Goal: Check status: Check status

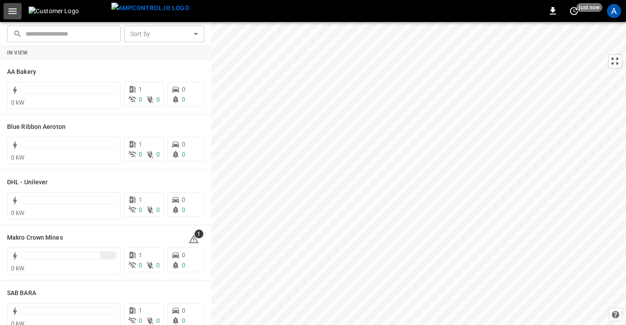
click at [13, 15] on icon "button" at bounding box center [12, 11] width 11 height 11
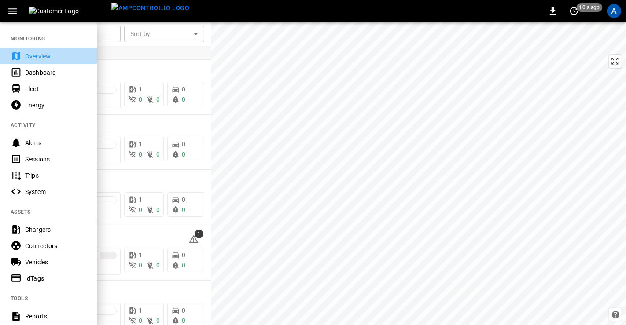
click at [36, 57] on div "Overview" at bounding box center [55, 56] width 61 height 9
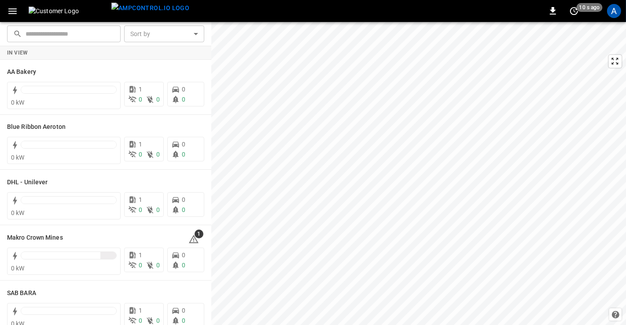
click at [14, 16] on icon "button" at bounding box center [12, 11] width 11 height 11
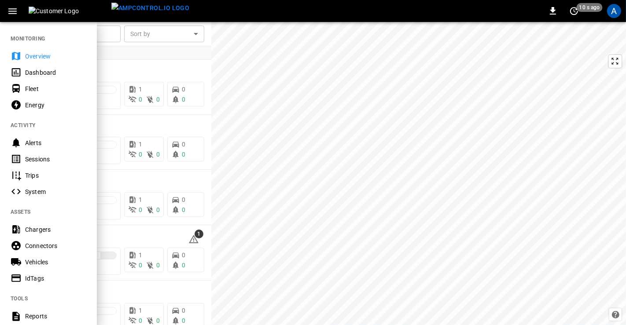
click at [35, 72] on div "Dashboard" at bounding box center [55, 72] width 61 height 9
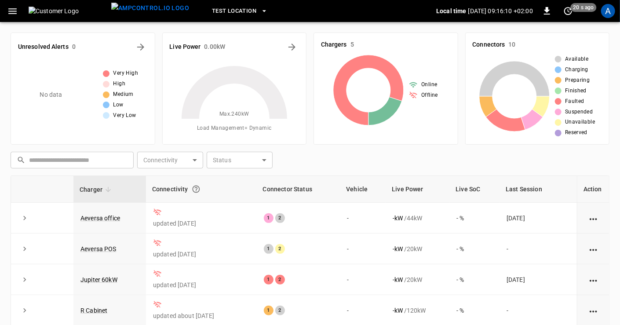
click at [10, 8] on icon "button" at bounding box center [12, 11] width 8 height 6
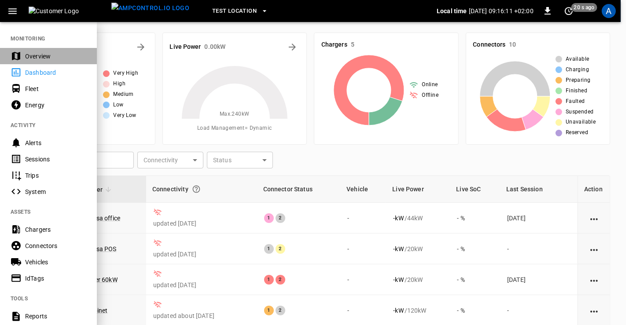
click at [36, 59] on div "Overview" at bounding box center [55, 56] width 61 height 9
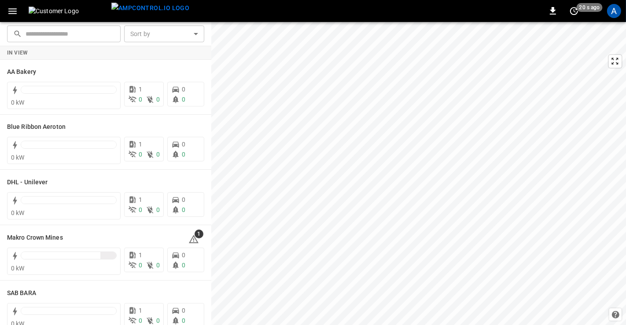
click at [12, 9] on icon "button" at bounding box center [12, 11] width 11 height 11
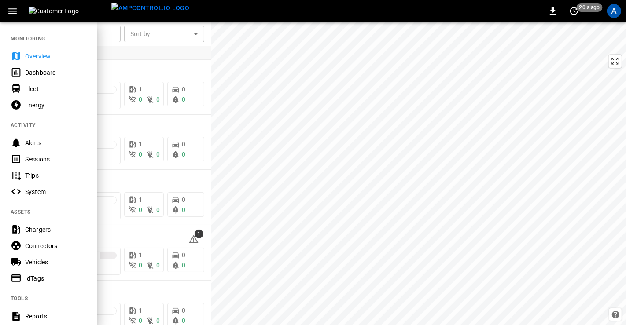
click at [40, 159] on div "Sessions" at bounding box center [55, 159] width 61 height 9
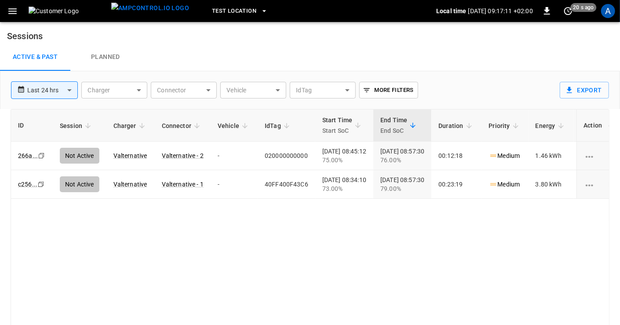
click at [9, 13] on icon "button" at bounding box center [12, 11] width 8 height 6
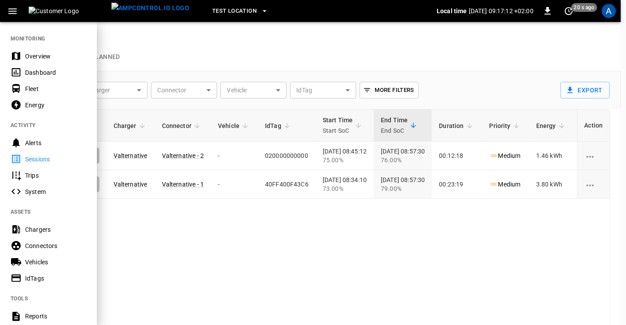
click at [26, 56] on div "Overview" at bounding box center [55, 56] width 61 height 9
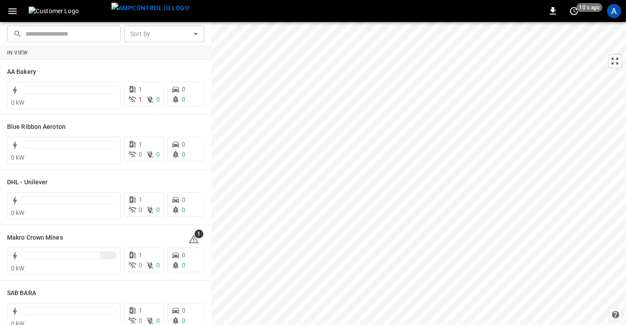
scroll to position [98, 0]
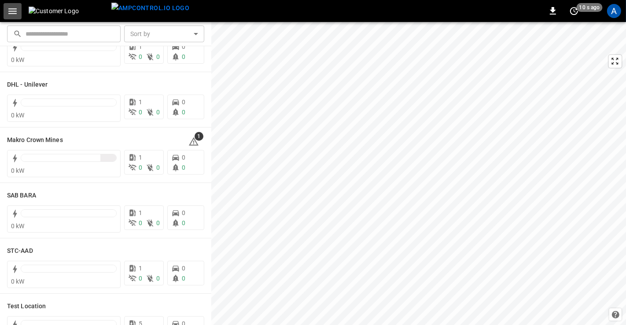
click at [16, 15] on icon "button" at bounding box center [12, 11] width 11 height 11
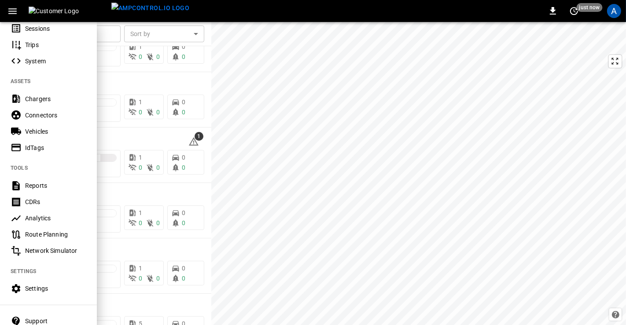
scroll to position [182, 0]
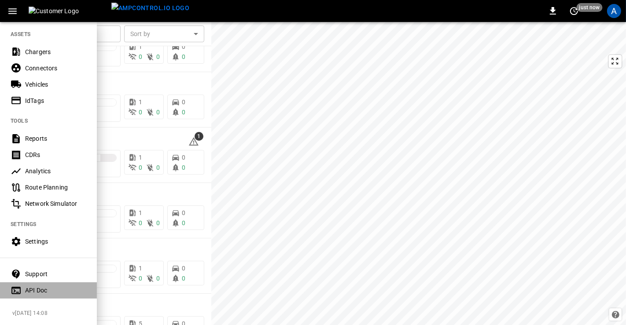
click at [40, 286] on div "API Doc" at bounding box center [55, 290] width 61 height 9
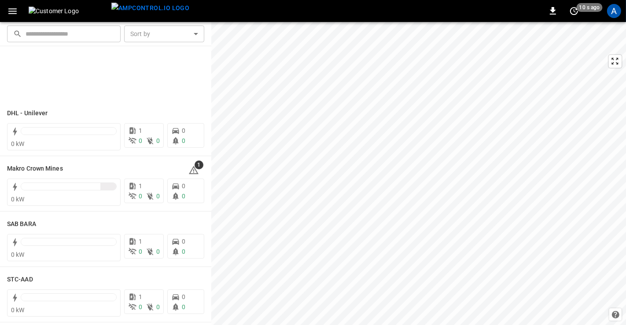
scroll to position [0, 0]
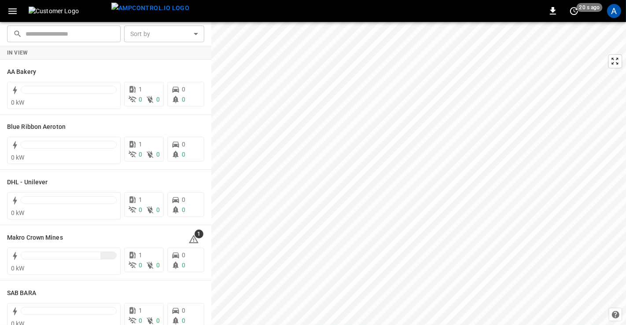
click at [11, 9] on icon "button" at bounding box center [12, 11] width 11 height 11
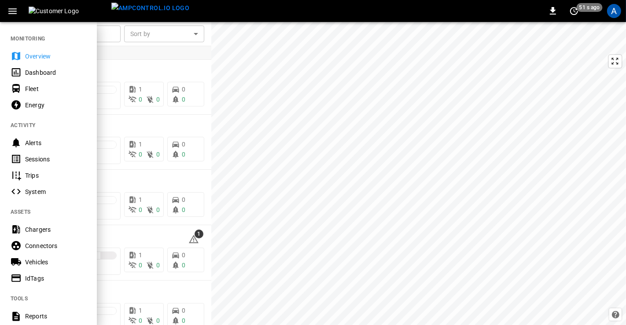
click at [27, 91] on div "Fleet" at bounding box center [55, 88] width 61 height 9
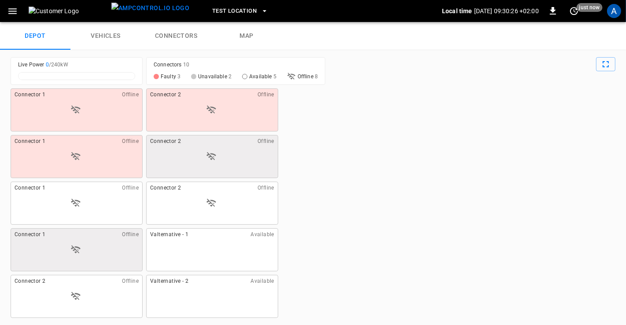
click at [15, 14] on icon "button" at bounding box center [12, 11] width 11 height 11
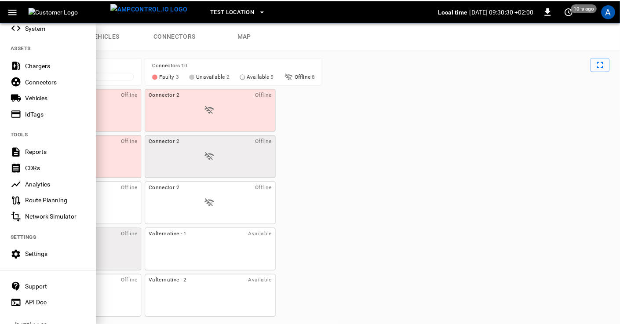
scroll to position [182, 0]
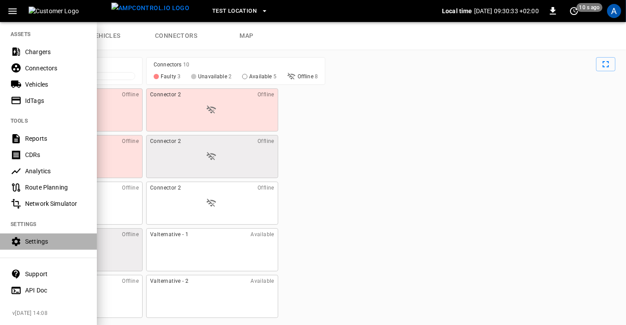
click at [37, 237] on div "Settings" at bounding box center [55, 241] width 61 height 9
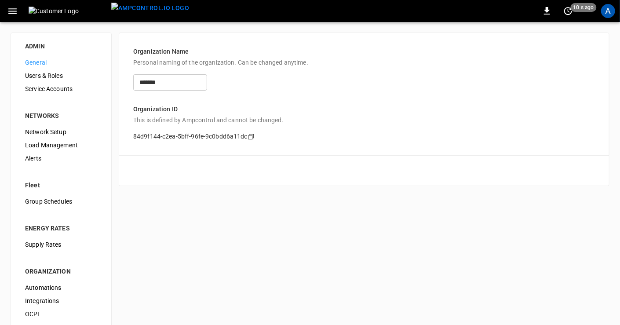
click at [51, 76] on span "Users & Roles" at bounding box center [61, 75] width 72 height 9
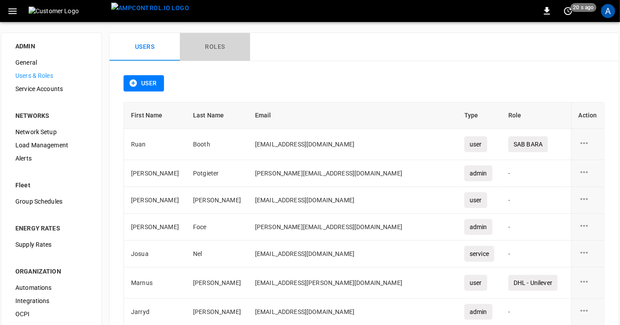
click at [222, 48] on button "Roles" at bounding box center [215, 47] width 70 height 28
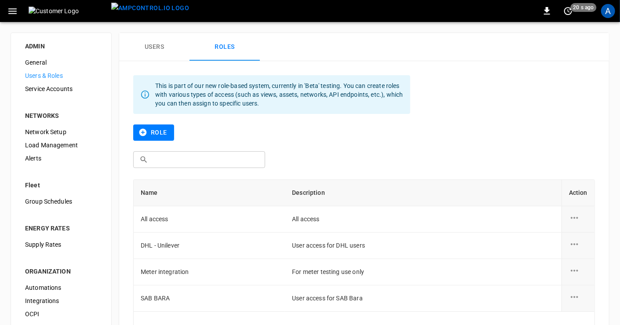
click at [162, 45] on button "Users" at bounding box center [154, 47] width 70 height 28
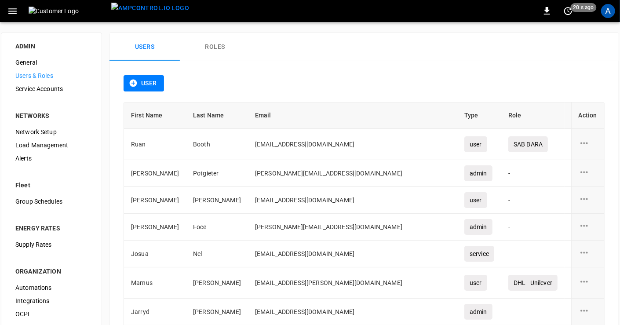
click at [38, 88] on span "Service Accounts" at bounding box center [51, 88] width 72 height 9
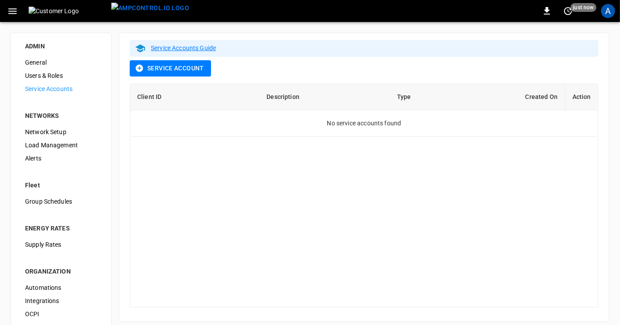
click at [609, 15] on div "A" at bounding box center [609, 11] width 14 height 14
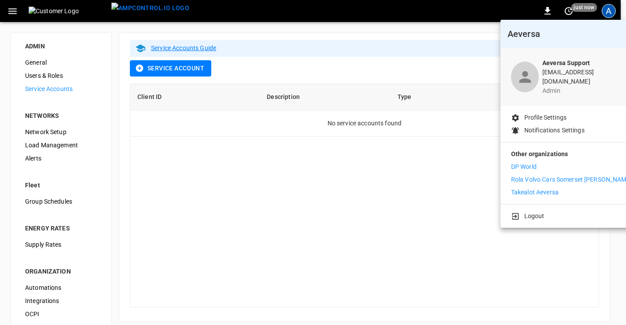
click at [530, 188] on p "Takealot Aeversa" at bounding box center [535, 192] width 48 height 9
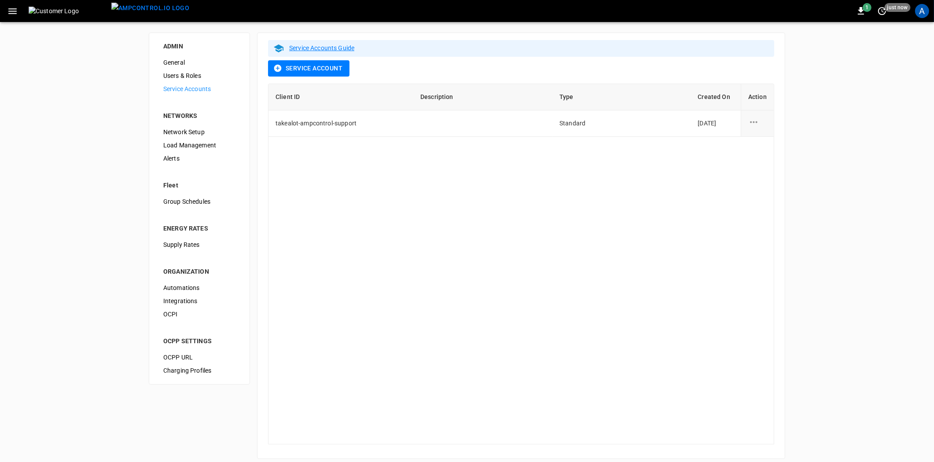
click at [625, 17] on div "A" at bounding box center [922, 11] width 14 height 14
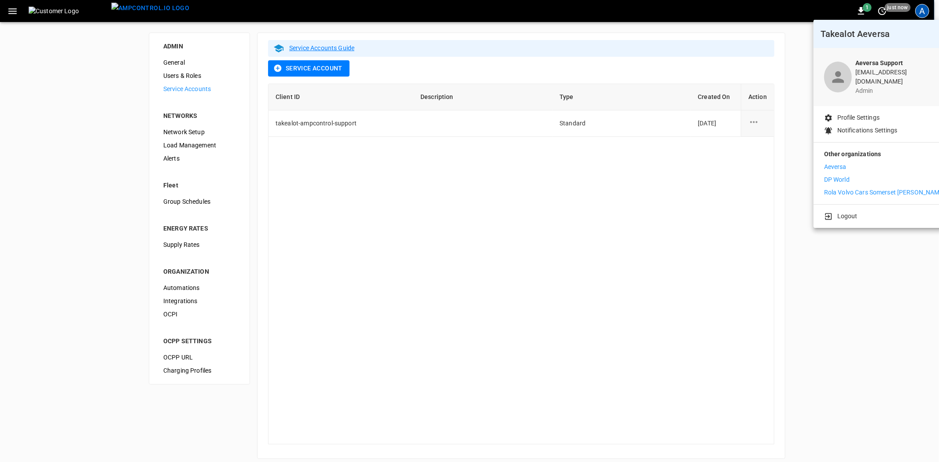
click at [334, 212] on div at bounding box center [469, 231] width 939 height 462
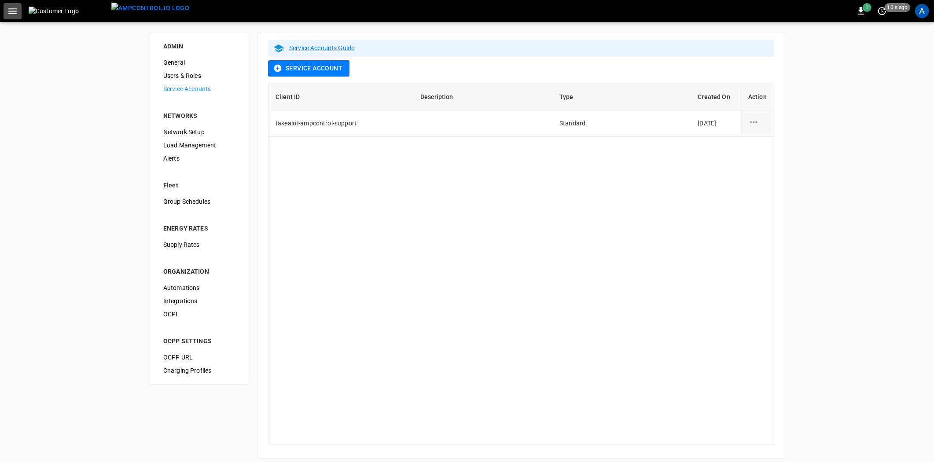
click at [11, 12] on icon "button" at bounding box center [12, 11] width 11 height 11
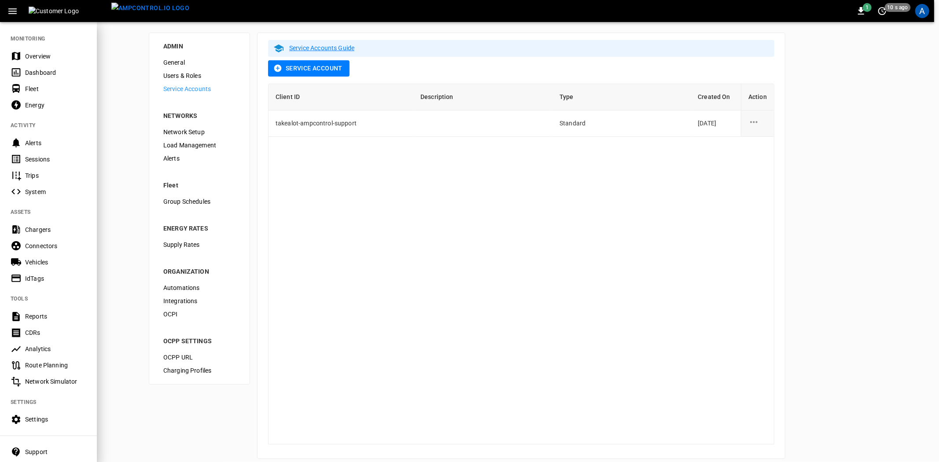
click at [39, 52] on div "Overview" at bounding box center [55, 56] width 61 height 9
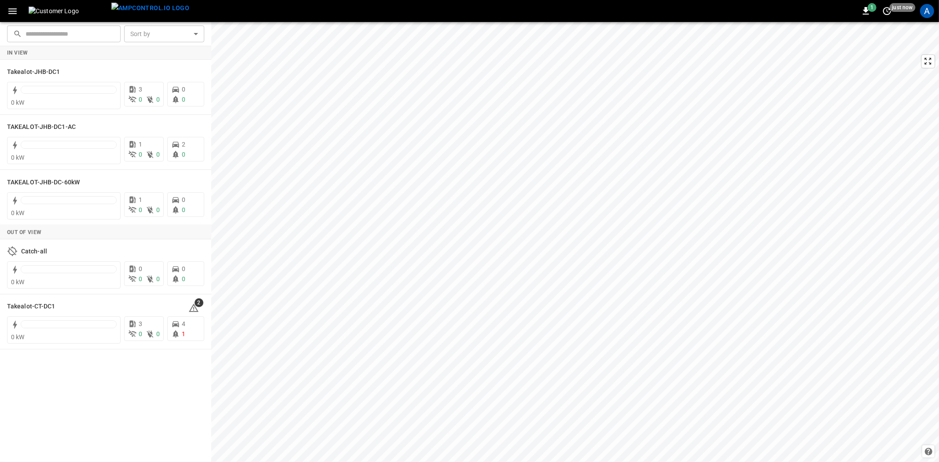
click at [10, 10] on icon "button" at bounding box center [12, 11] width 11 height 11
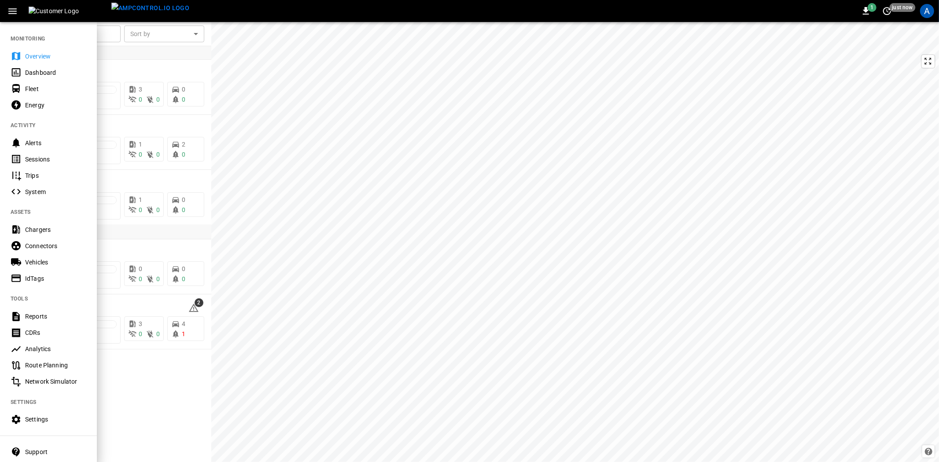
click at [30, 86] on div "Fleet" at bounding box center [55, 88] width 61 height 9
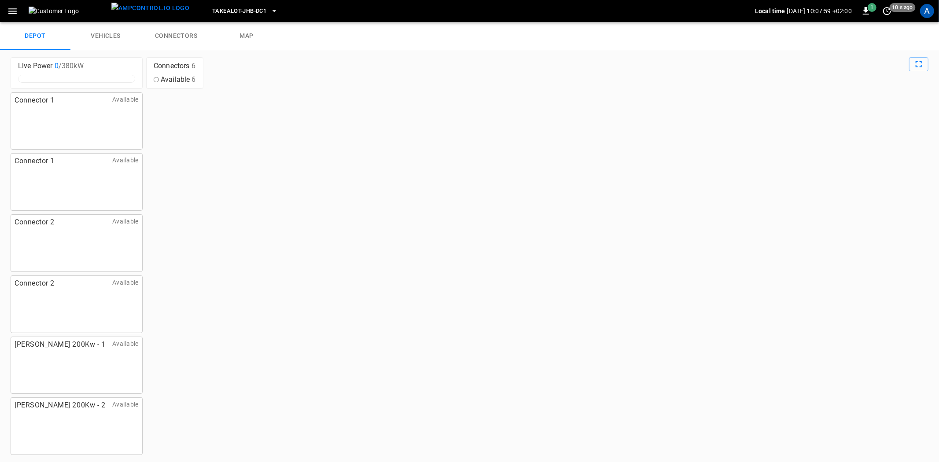
click at [14, 14] on icon "button" at bounding box center [12, 11] width 11 height 11
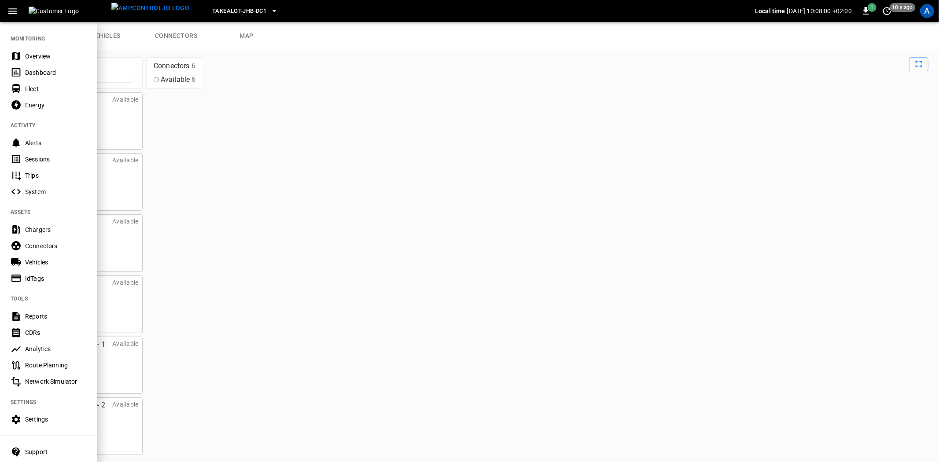
click at [33, 55] on div "Overview" at bounding box center [55, 56] width 61 height 9
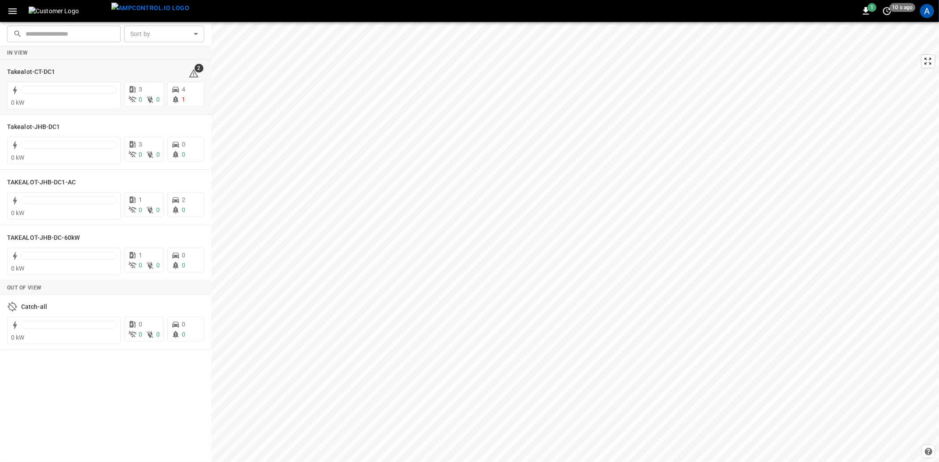
click at [24, 68] on h6 "Takealot-CT-DC1" at bounding box center [31, 72] width 48 height 10
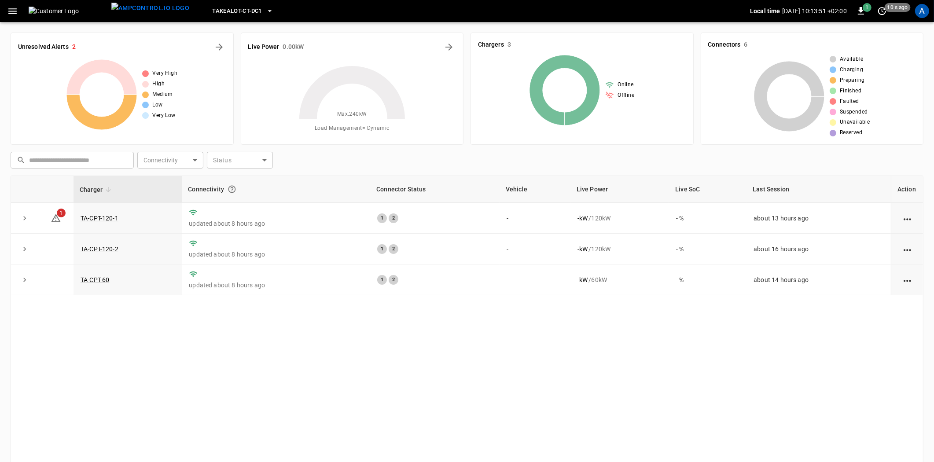
click at [97, 215] on link "TA-CPT-120-1" at bounding box center [100, 218] width 38 height 7
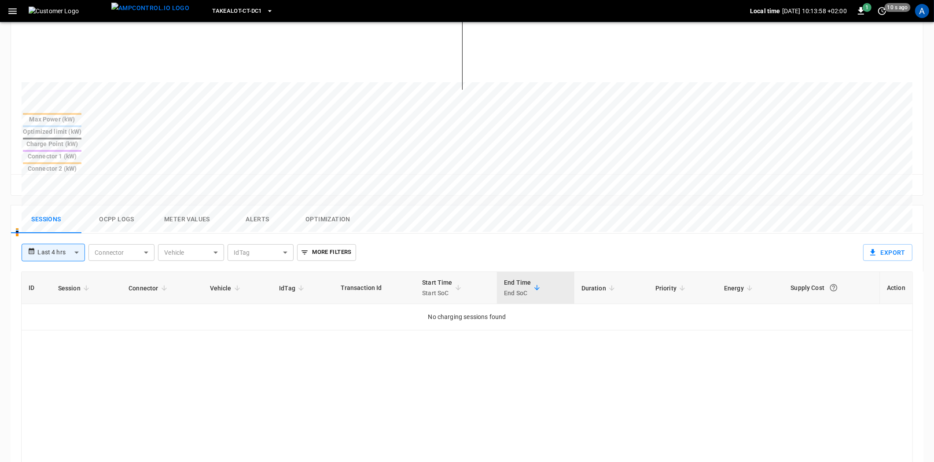
scroll to position [244, 0]
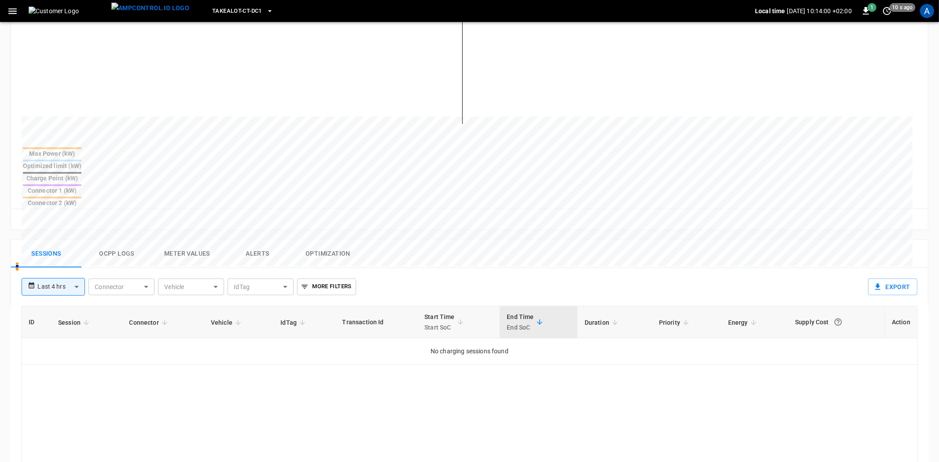
click at [70, 243] on body "**********" at bounding box center [469, 214] width 939 height 917
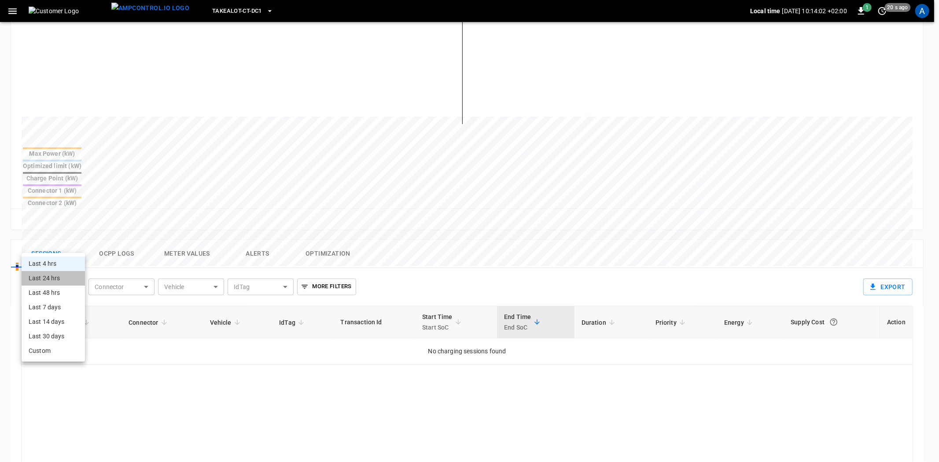
click at [40, 279] on li "Last 24 hrs" at bounding box center [53, 278] width 63 height 15
type input "**********"
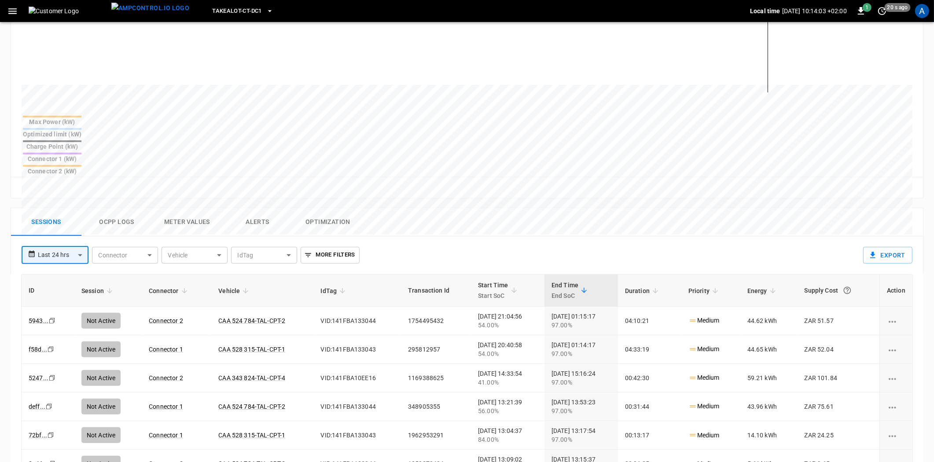
scroll to position [293, 0]
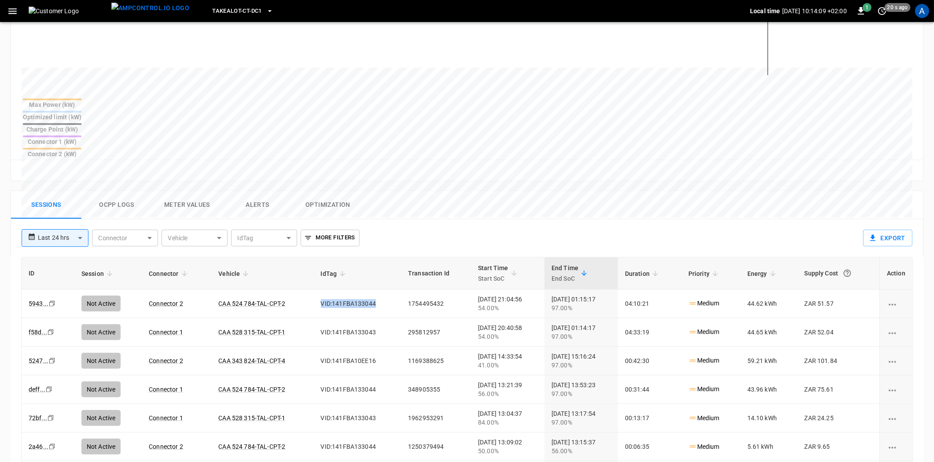
drag, startPoint x: 369, startPoint y: 259, endPoint x: 308, endPoint y: 264, distance: 60.6
click at [314, 290] on td "VID:141FBA133044" at bounding box center [358, 304] width 88 height 29
drag, startPoint x: 367, startPoint y: 289, endPoint x: 308, endPoint y: 292, distance: 58.6
click at [314, 318] on td "VID:141FBA133043" at bounding box center [358, 332] width 88 height 29
